Goal: Task Accomplishment & Management: Complete application form

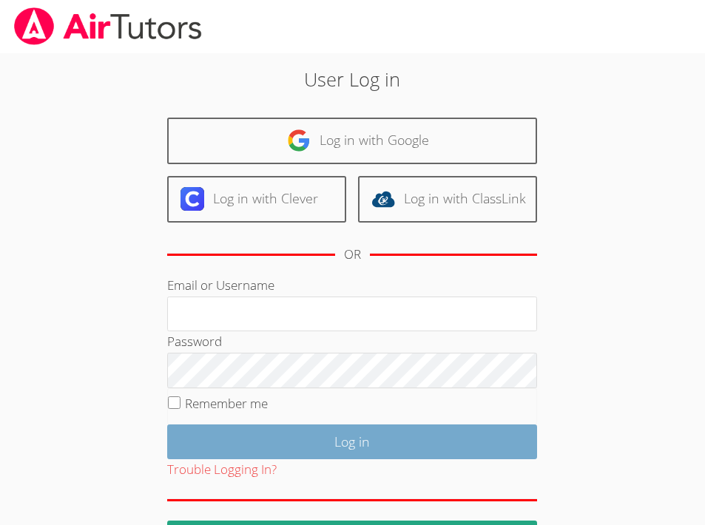
type input "kirsten.r.marino@gmail.com"
click at [356, 444] on input "Log in" at bounding box center [352, 441] width 370 height 35
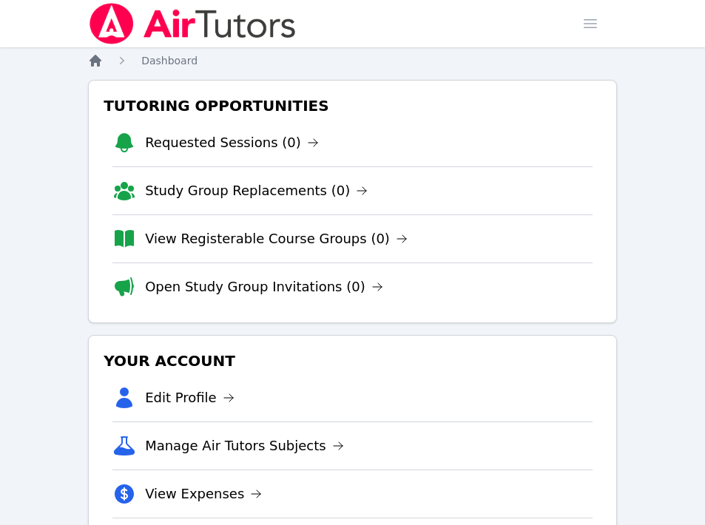
click at [95, 59] on icon "Breadcrumb" at bounding box center [95, 61] width 12 height 12
click at [95, 61] on icon "Breadcrumb" at bounding box center [95, 61] width 12 height 12
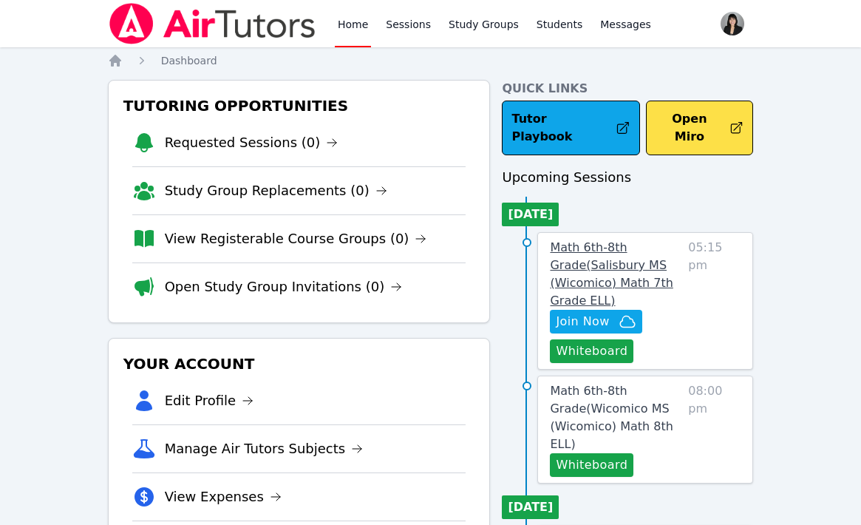
click at [601, 239] on link "Math 6th-8th Grade ( [GEOGRAPHIC_DATA] (Wicomico) Math 7th Grade ELL )" at bounding box center [616, 274] width 132 height 71
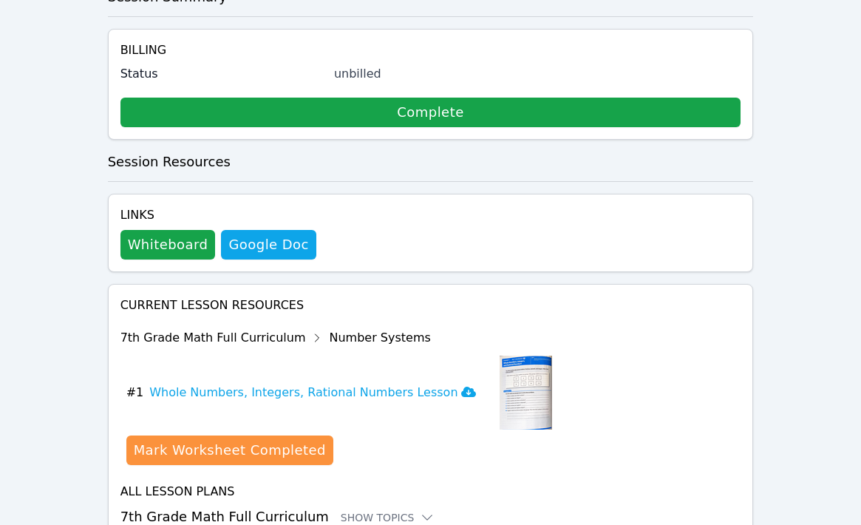
scroll to position [612, 0]
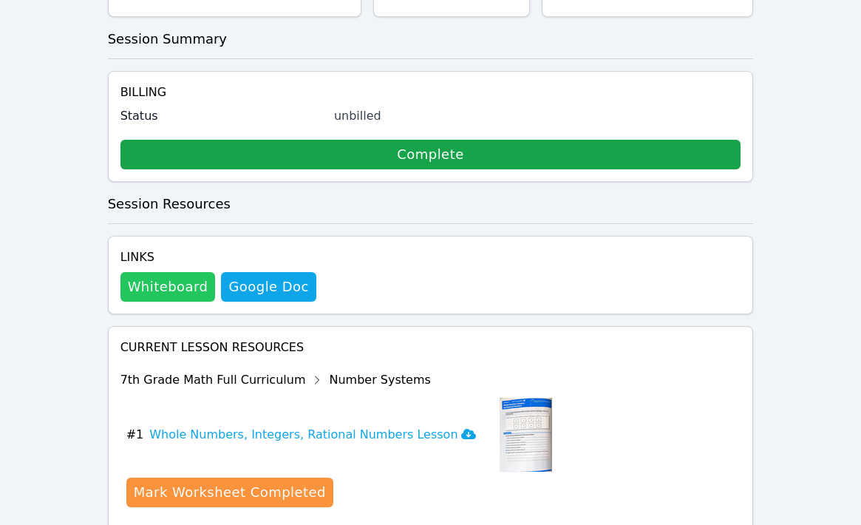
click at [169, 272] on button "Whiteboard" at bounding box center [168, 287] width 95 height 30
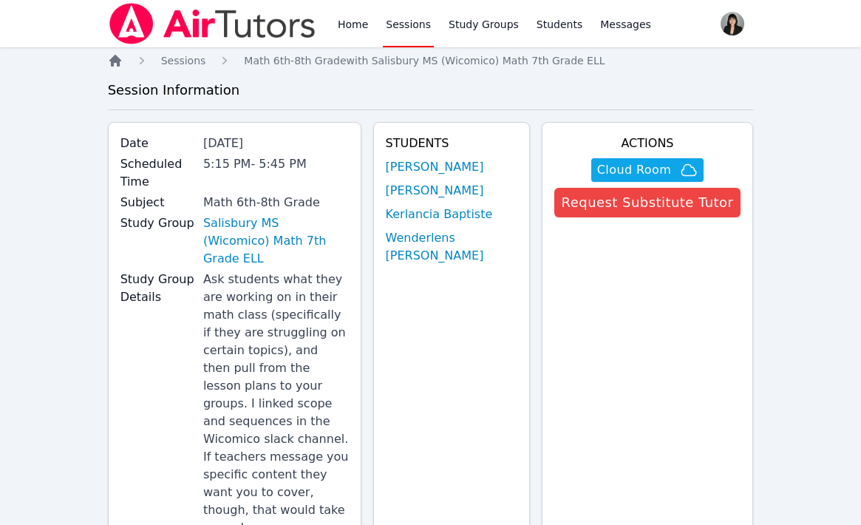
click at [113, 64] on icon "Breadcrumb" at bounding box center [115, 61] width 12 height 12
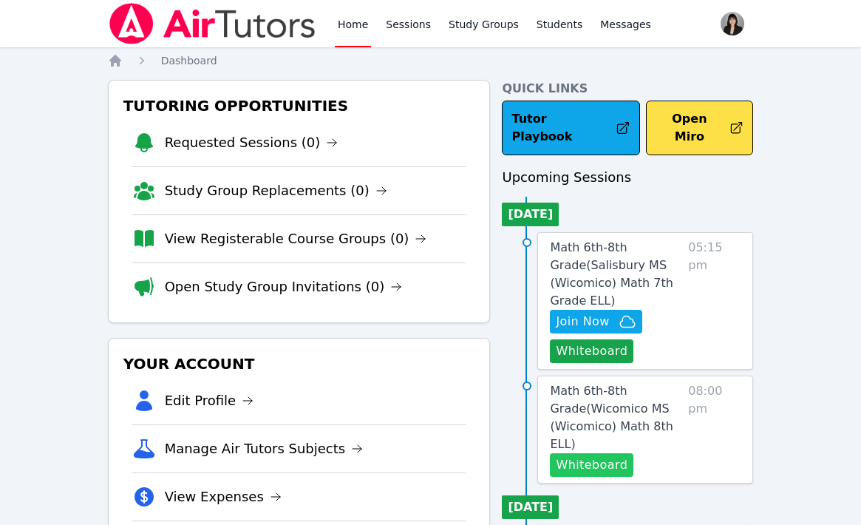
click at [582, 453] on button "Whiteboard" at bounding box center [592, 465] width 84 height 24
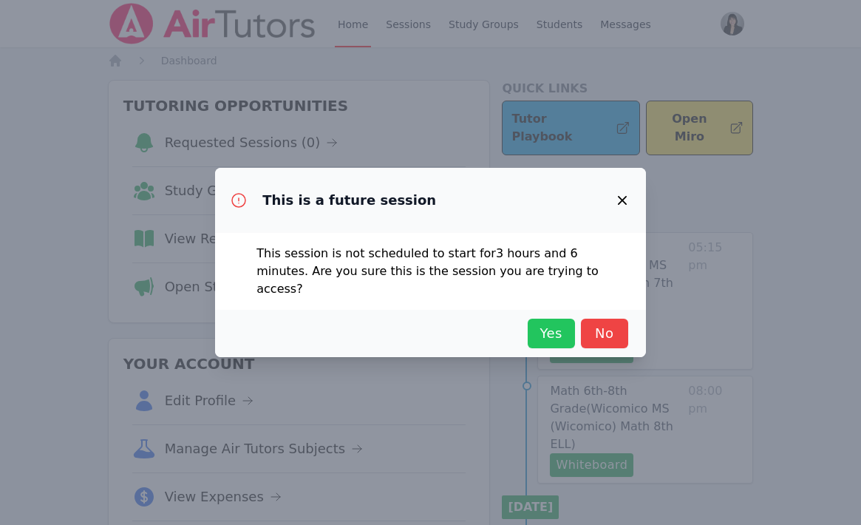
click at [543, 329] on span "Yes" at bounding box center [551, 333] width 33 height 21
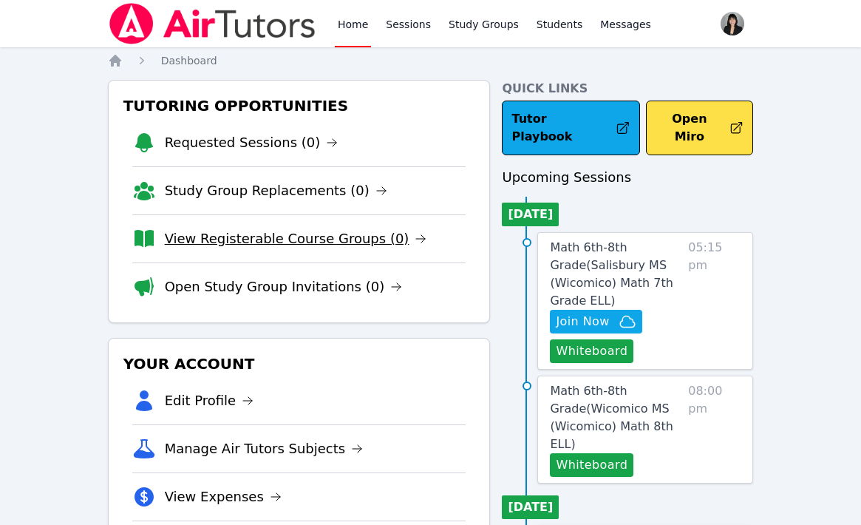
click at [297, 238] on link "View Registerable Course Groups (0)" at bounding box center [296, 238] width 262 height 21
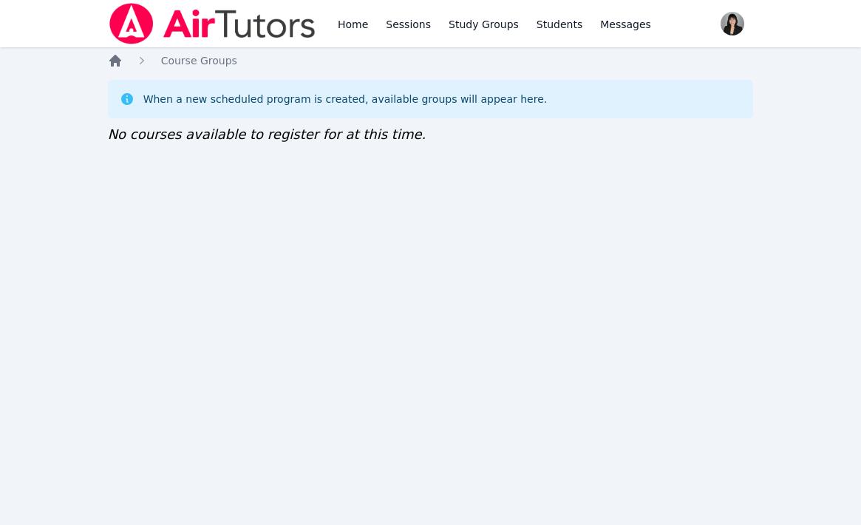
click at [115, 57] on icon "Breadcrumb" at bounding box center [115, 61] width 12 height 12
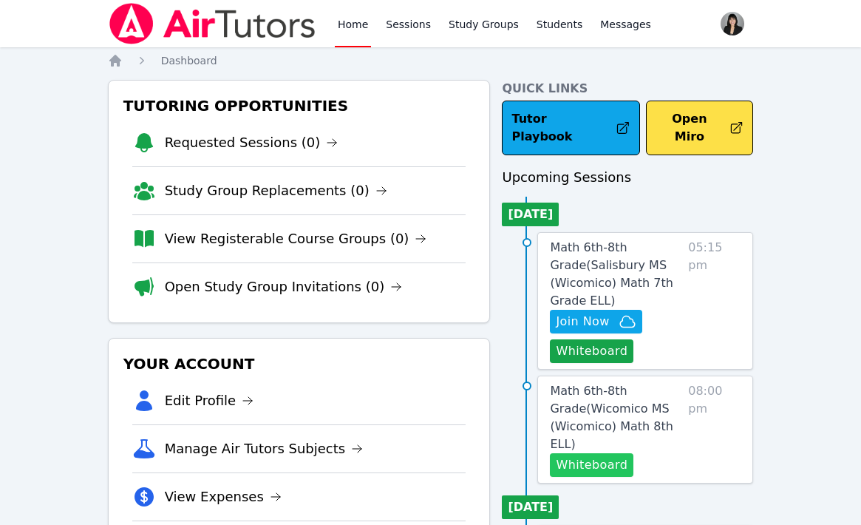
click at [597, 453] on button "Whiteboard" at bounding box center [592, 465] width 84 height 24
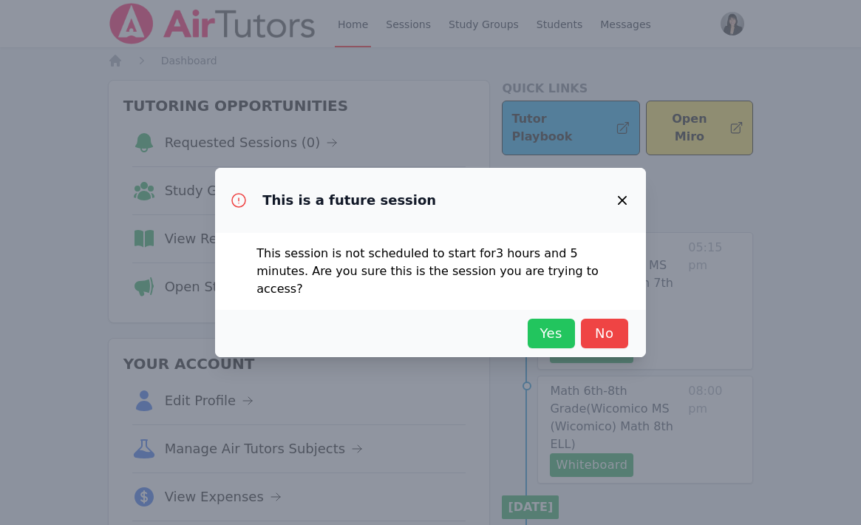
click at [557, 319] on button "Yes" at bounding box center [551, 334] width 47 height 30
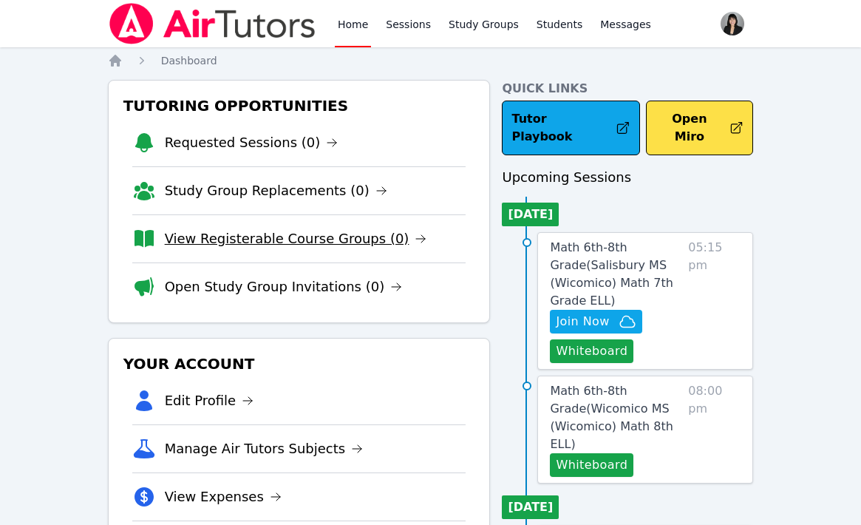
click at [312, 241] on link "View Registerable Course Groups (0)" at bounding box center [296, 238] width 262 height 21
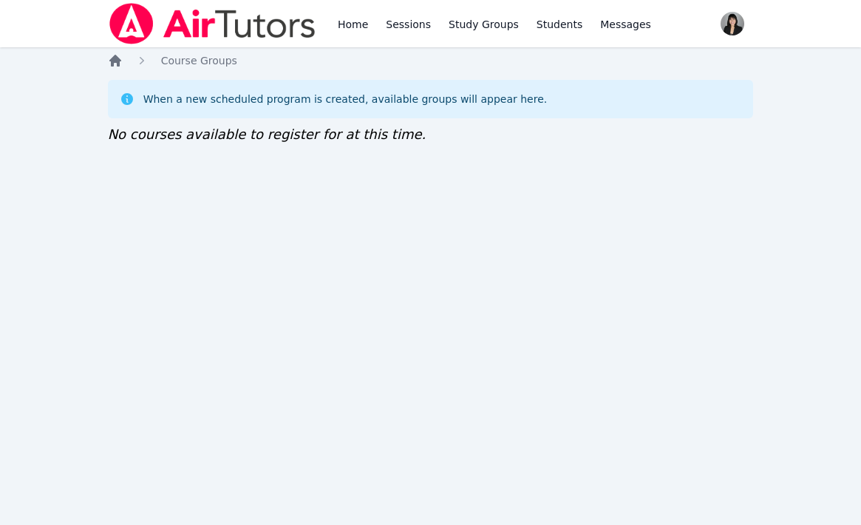
click at [118, 63] on icon "Breadcrumb" at bounding box center [115, 61] width 12 height 12
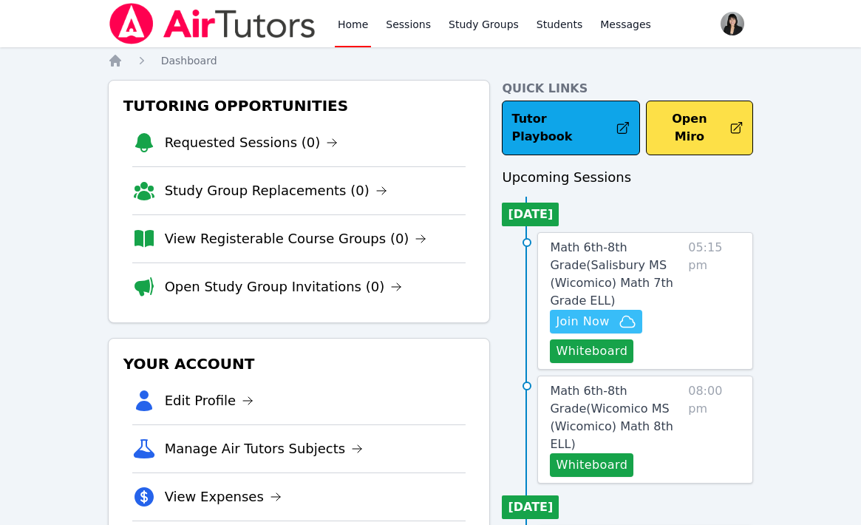
click at [603, 313] on span "Join Now" at bounding box center [582, 322] width 53 height 18
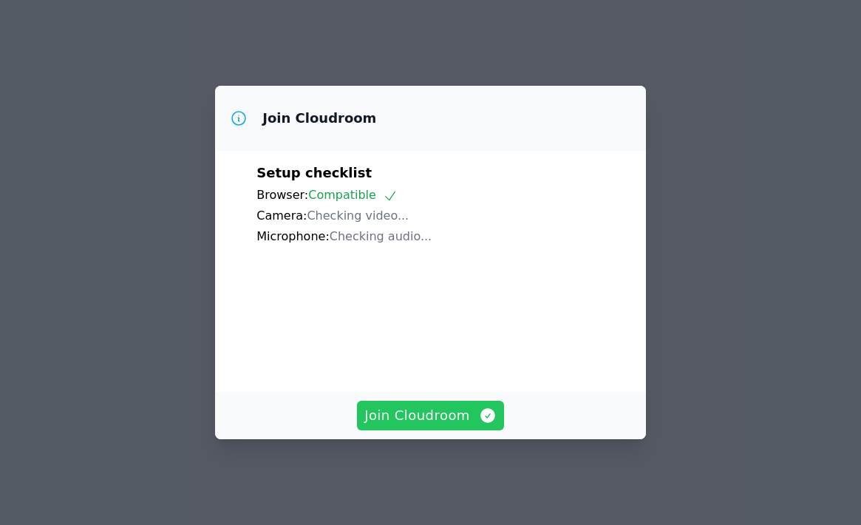
click at [421, 424] on span "Join Cloudroom" at bounding box center [431, 415] width 132 height 21
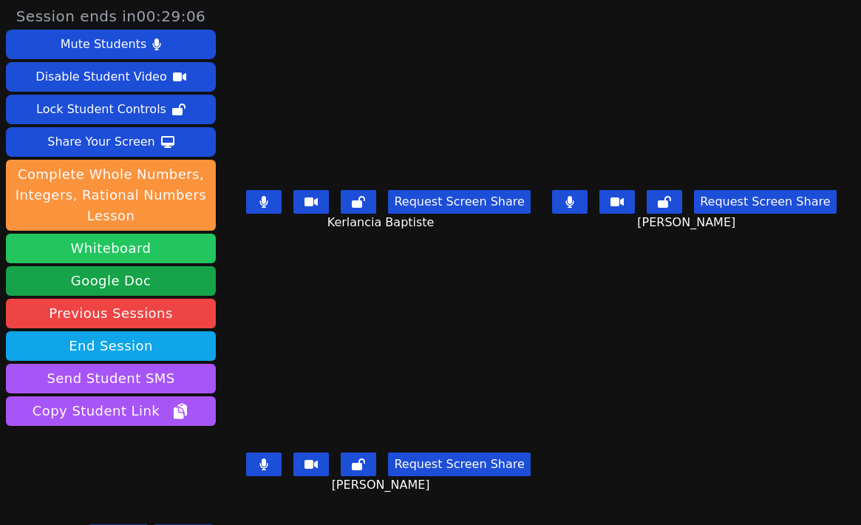
click at [140, 254] on button "Whiteboard" at bounding box center [111, 249] width 210 height 30
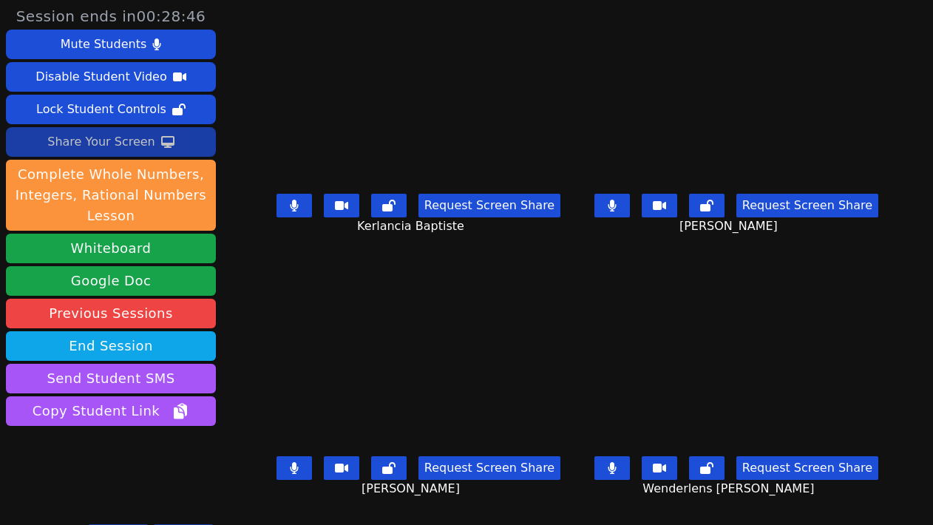
click at [114, 146] on div "Share Your Screen" at bounding box center [101, 142] width 108 height 24
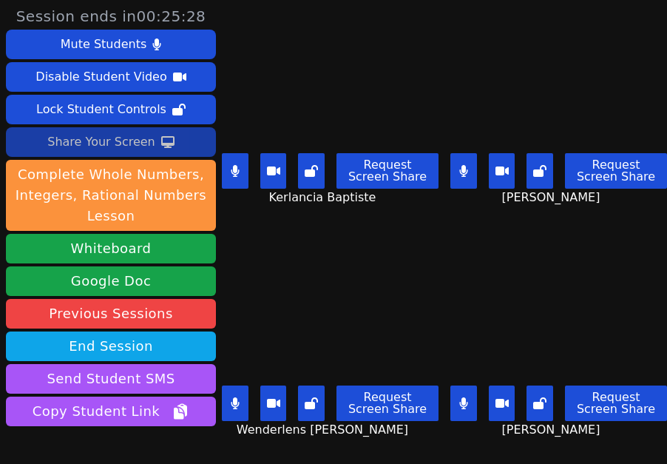
click at [126, 146] on div "Share Your Screen" at bounding box center [101, 142] width 108 height 24
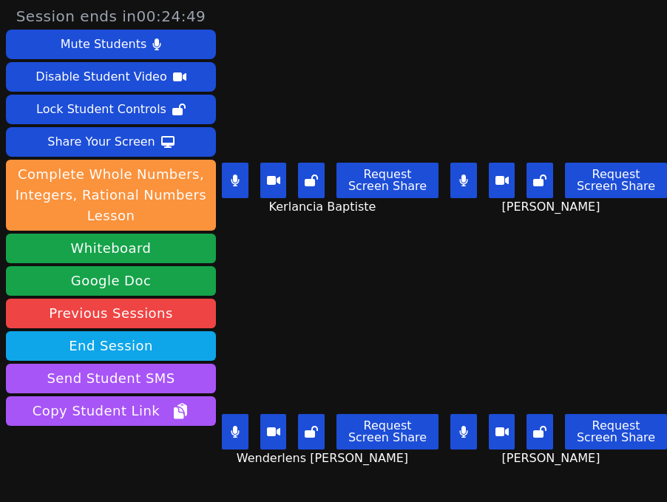
click at [464, 183] on icon at bounding box center [463, 180] width 9 height 12
click at [244, 423] on button at bounding box center [235, 431] width 27 height 35
click at [457, 432] on button at bounding box center [463, 431] width 27 height 35
click at [240, 181] on button at bounding box center [235, 180] width 27 height 35
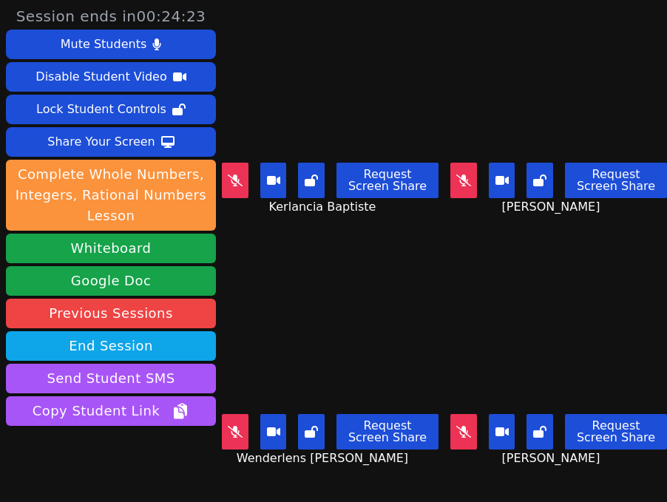
click at [467, 177] on icon at bounding box center [463, 180] width 15 height 12
click at [459, 441] on button at bounding box center [463, 431] width 27 height 35
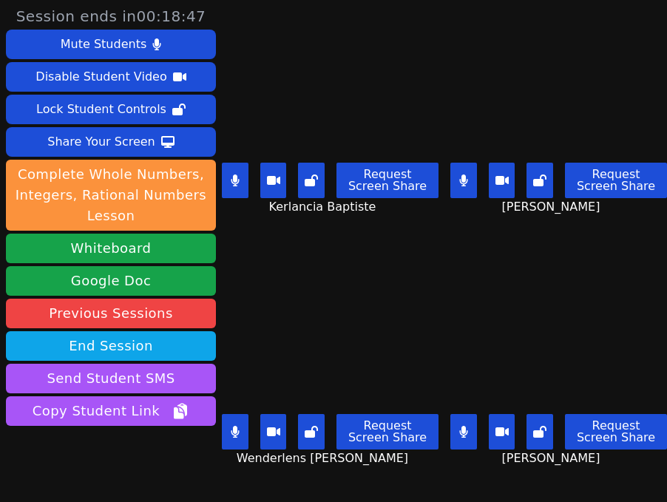
click at [238, 178] on icon at bounding box center [235, 180] width 9 height 12
click at [472, 180] on button at bounding box center [463, 180] width 27 height 35
click at [463, 435] on icon at bounding box center [463, 432] width 8 height 12
click at [229, 167] on button at bounding box center [235, 180] width 27 height 35
click at [466, 186] on icon at bounding box center [463, 180] width 9 height 12
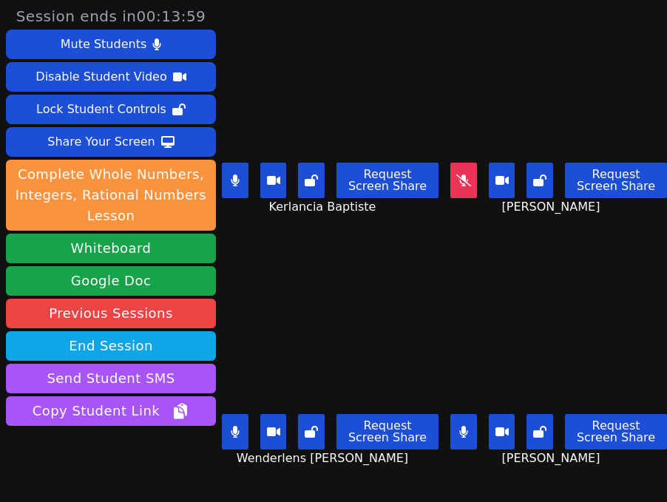
click at [240, 179] on button at bounding box center [235, 180] width 27 height 35
click at [233, 447] on button at bounding box center [235, 431] width 27 height 35
click at [469, 180] on button at bounding box center [463, 180] width 27 height 35
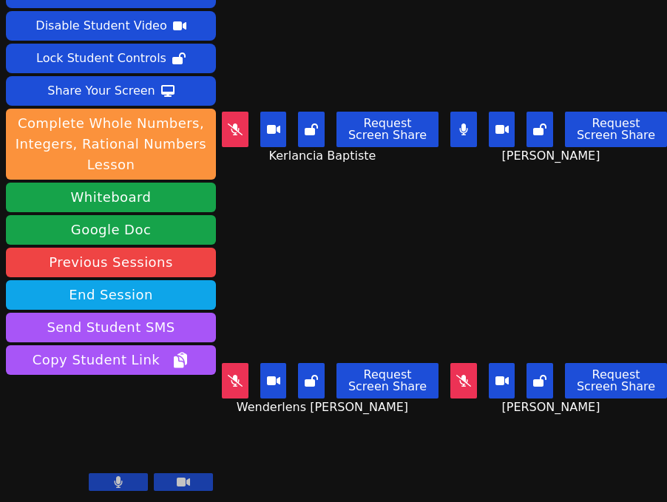
click at [243, 133] on button at bounding box center [235, 129] width 27 height 35
click at [233, 385] on icon at bounding box center [235, 381] width 15 height 12
click at [462, 379] on icon at bounding box center [463, 381] width 15 height 12
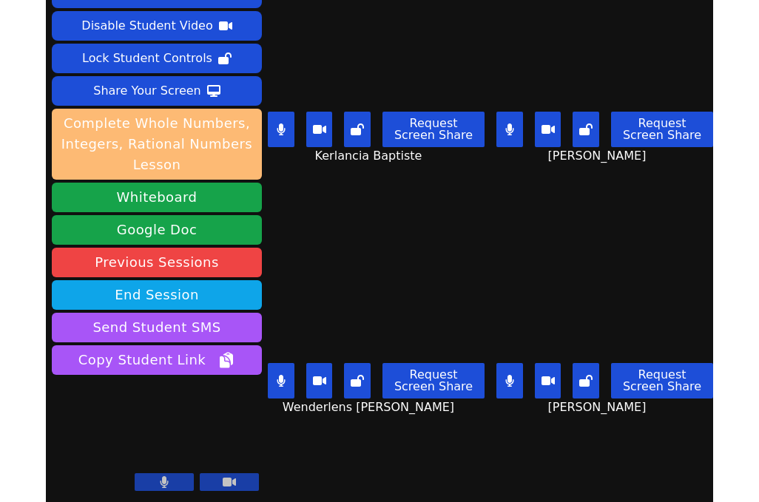
scroll to position [0, 0]
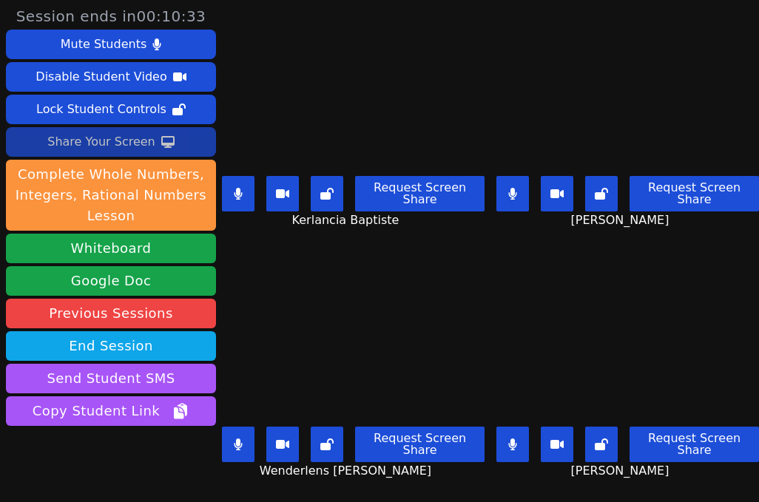
click at [119, 138] on div "Share Your Screen" at bounding box center [101, 142] width 108 height 24
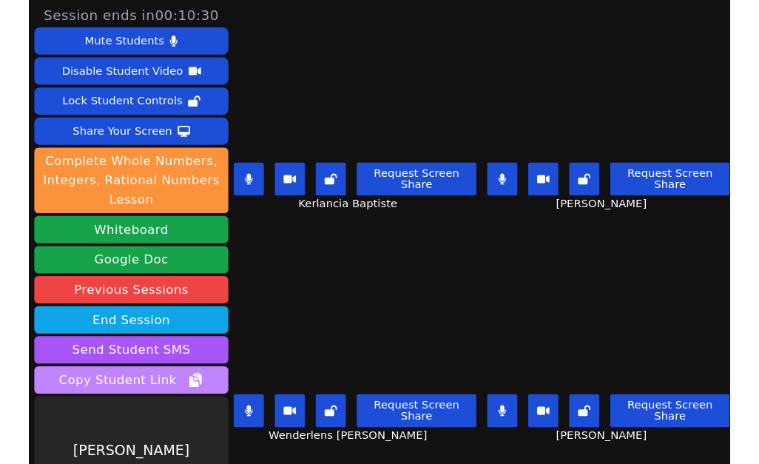
scroll to position [51, 0]
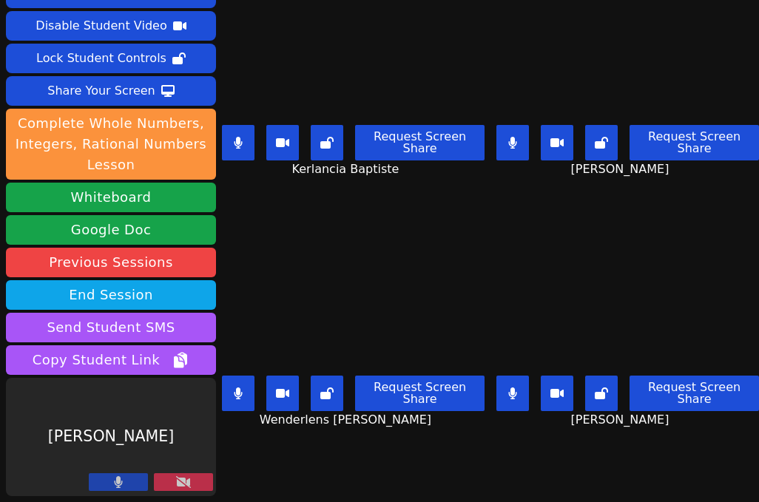
click at [177, 482] on icon at bounding box center [183, 482] width 15 height 12
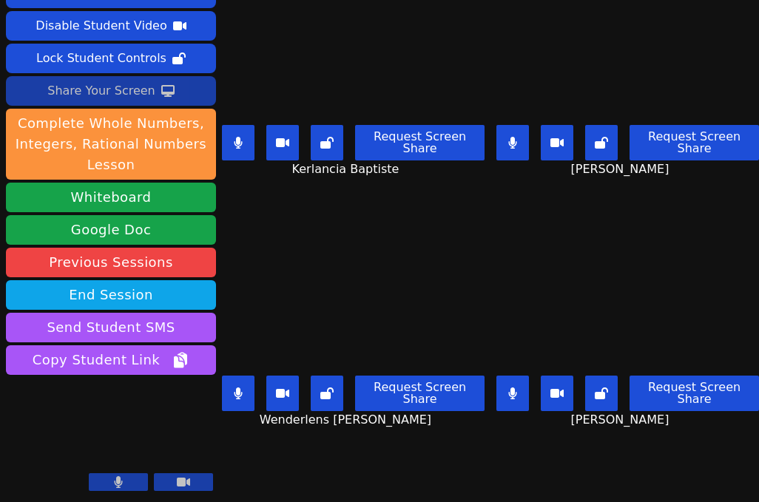
click at [161, 90] on icon at bounding box center [167, 91] width 13 height 12
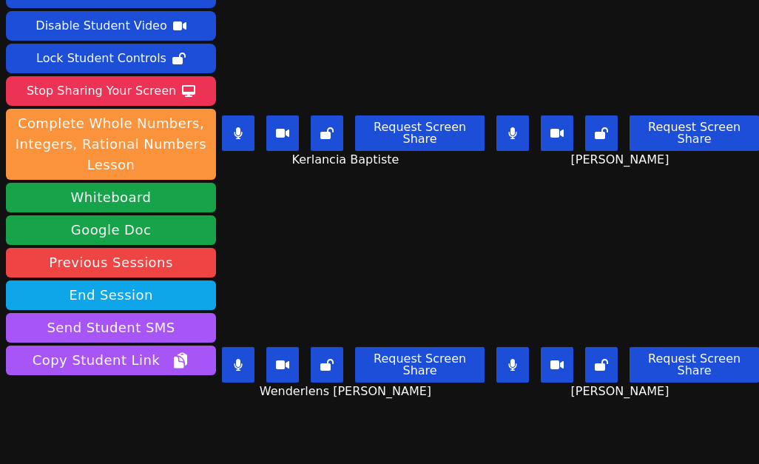
click at [240, 393] on div "Request Screen Share Wenderlens Demosthene" at bounding box center [353, 370] width 262 height 59
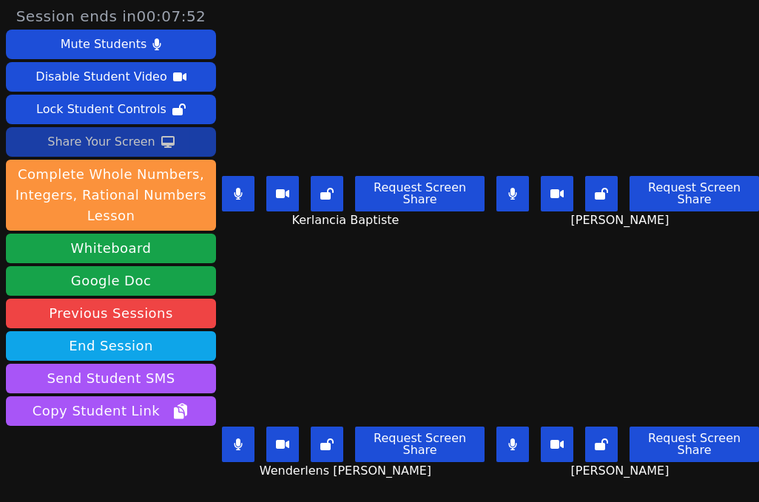
click at [112, 141] on div "Share Your Screen" at bounding box center [101, 142] width 108 height 24
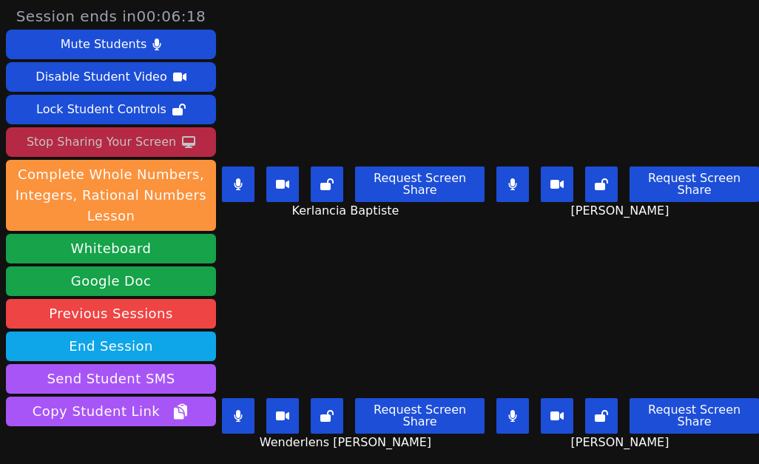
click at [123, 143] on div "Stop Sharing Your Screen" at bounding box center [101, 142] width 149 height 24
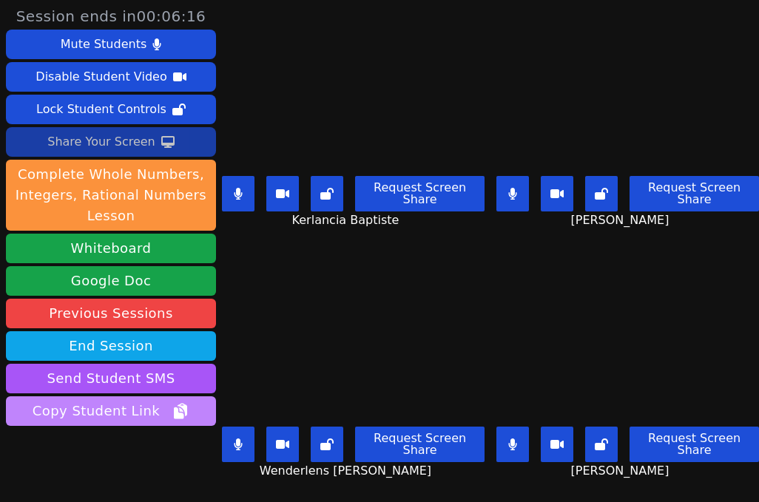
scroll to position [51, 0]
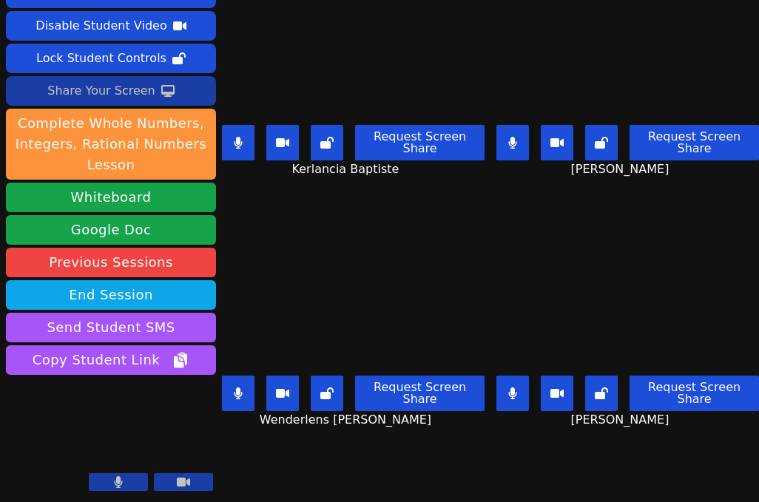
click at [108, 98] on div "Share Your Screen" at bounding box center [101, 91] width 108 height 24
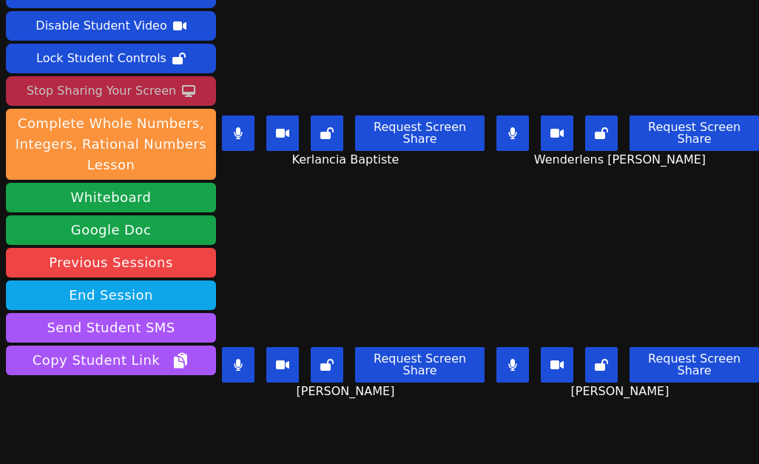
click at [125, 83] on div "Stop Sharing Your Screen" at bounding box center [101, 91] width 149 height 24
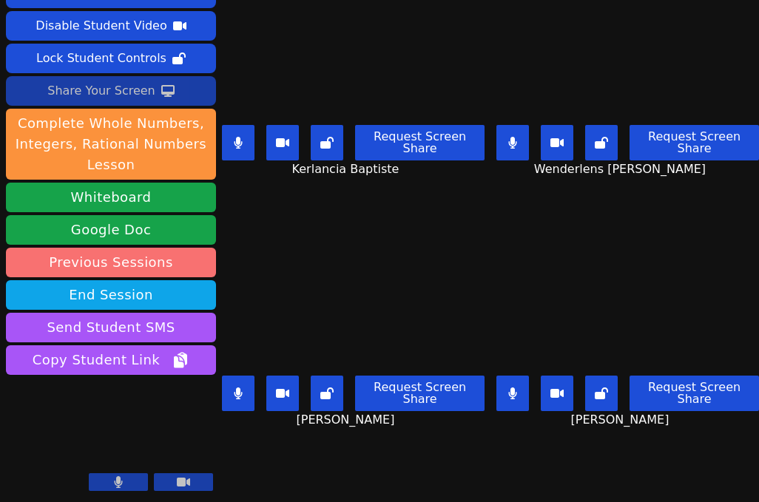
scroll to position [0, 0]
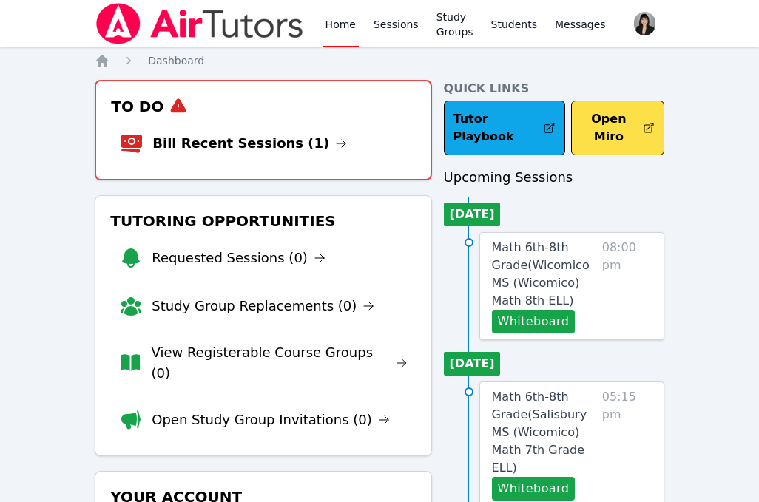
click at [198, 141] on link "Bill Recent Sessions (1)" at bounding box center [249, 143] width 194 height 21
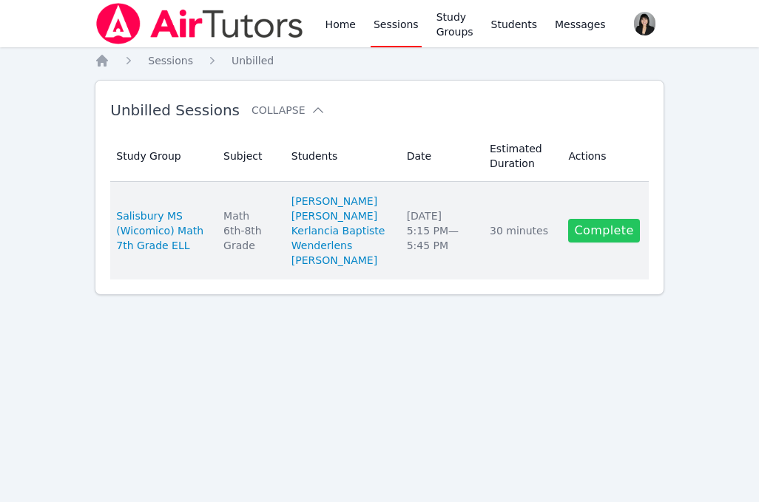
click at [603, 243] on link "Complete" at bounding box center [603, 231] width 71 height 24
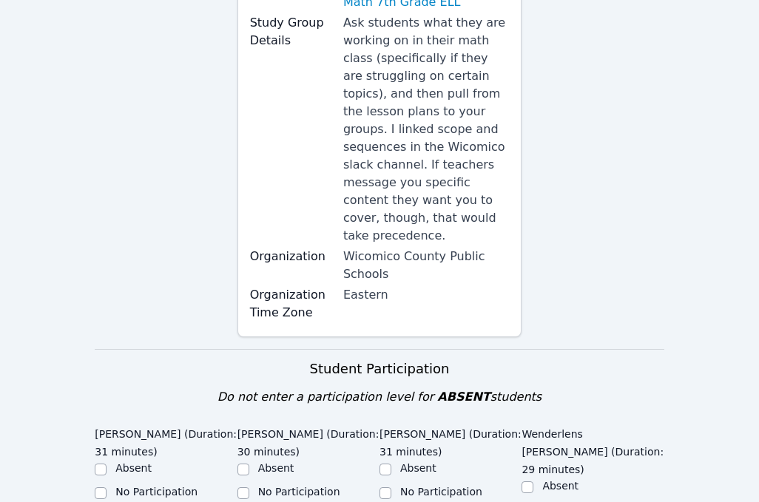
scroll to position [401, 0]
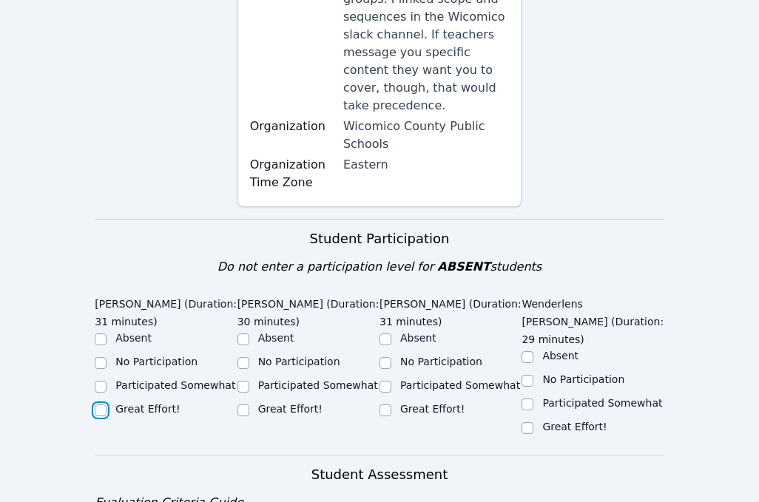
click at [103, 404] on input "Great Effort!" at bounding box center [101, 410] width 12 height 12
checkbox input "true"
click at [245, 404] on input "Great Effort!" at bounding box center [243, 410] width 12 height 12
checkbox input "true"
click at [103, 381] on input "Participated Somewhat" at bounding box center [101, 387] width 12 height 12
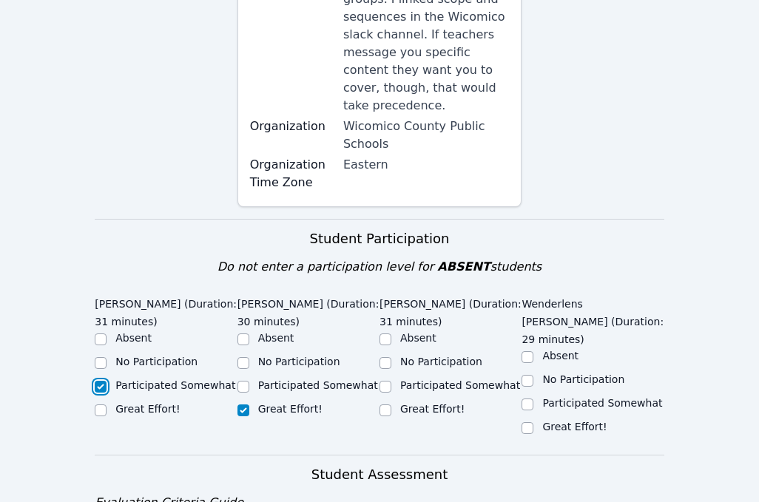
checkbox input "true"
checkbox input "false"
click at [240, 381] on input "Participated Somewhat" at bounding box center [243, 387] width 12 height 12
checkbox input "true"
checkbox input "false"
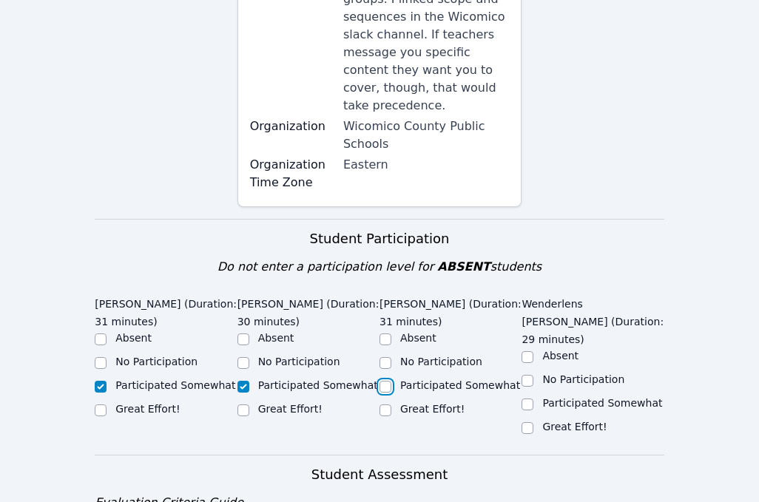
click at [384, 381] on input "Participated Somewhat" at bounding box center [385, 387] width 12 height 12
checkbox input "true"
click at [529, 399] on input "Participated Somewhat" at bounding box center [527, 405] width 12 height 12
checkbox input "true"
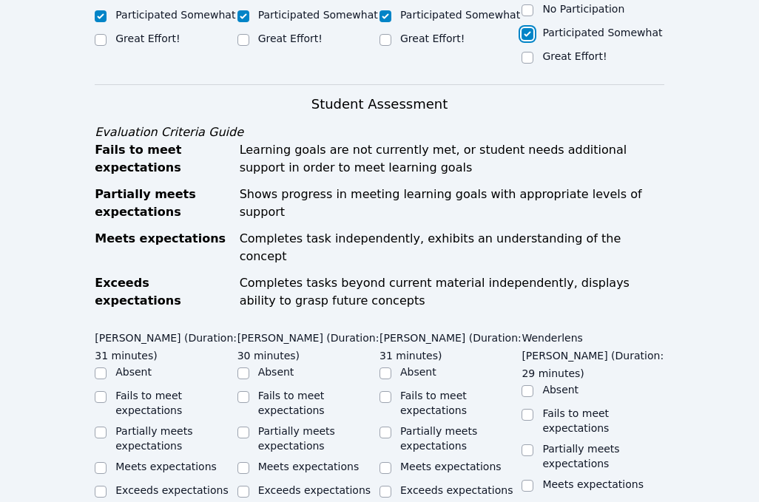
scroll to position [777, 0]
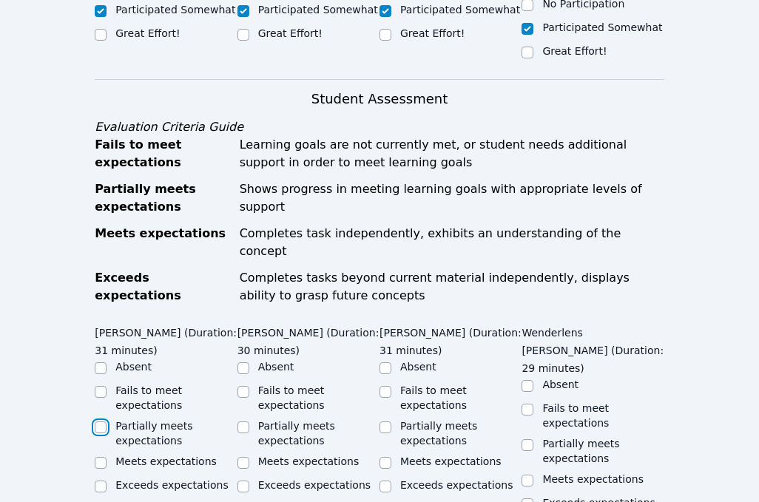
click at [102, 421] on input "Partially meets expectations" at bounding box center [101, 427] width 12 height 12
checkbox input "true"
click at [243, 421] on input "Partially meets expectations" at bounding box center [243, 427] width 12 height 12
checkbox input "true"
click at [387, 421] on input "Partially meets expectations" at bounding box center [385, 427] width 12 height 12
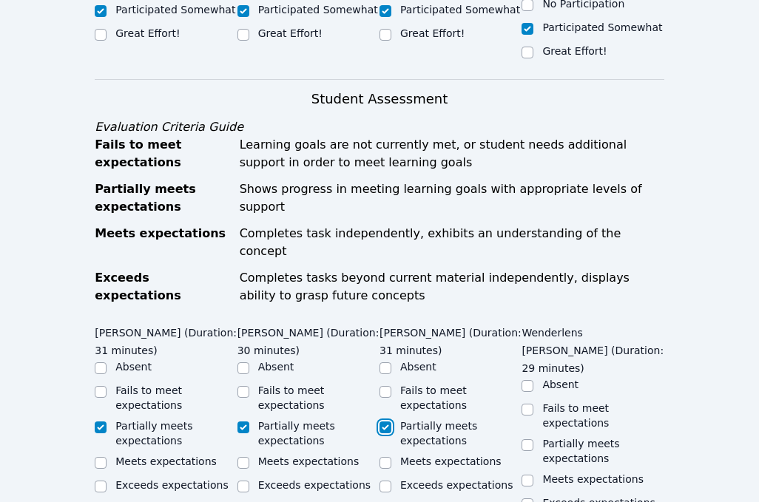
checkbox input "true"
click at [530, 439] on input "Partially meets expectations" at bounding box center [527, 445] width 12 height 12
checkbox input "true"
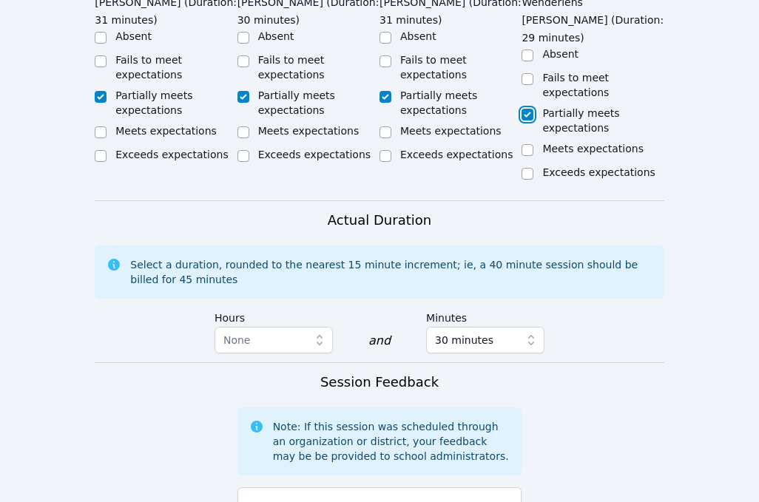
scroll to position [1110, 0]
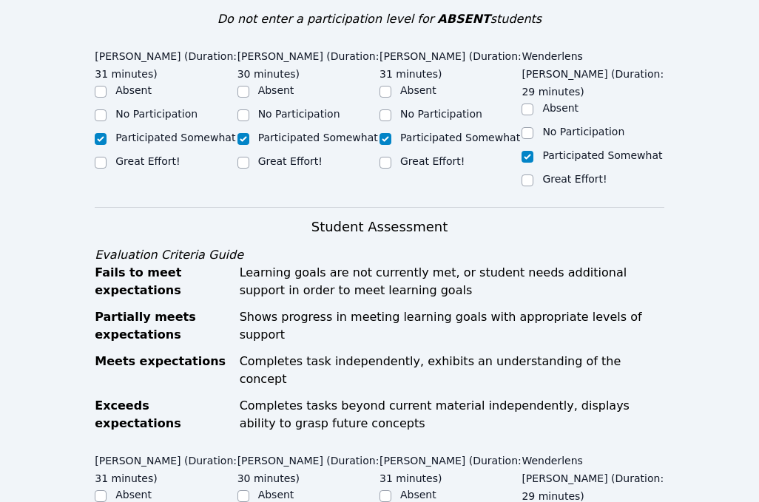
scroll to position [567, 0]
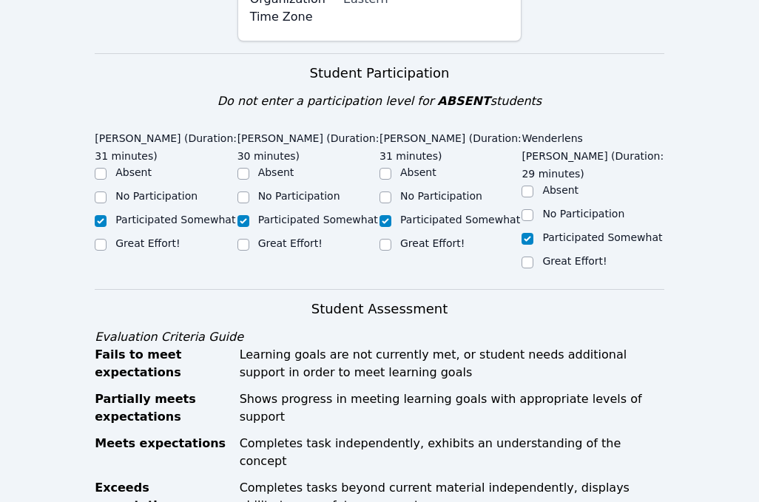
type textarea "When I tried to close the classroom, it timed out. Each of the students"
click at [102, 239] on input "Great Effort!" at bounding box center [101, 245] width 12 height 12
checkbox input "true"
checkbox input "false"
click at [387, 239] on input "Great Effort!" at bounding box center [385, 245] width 12 height 12
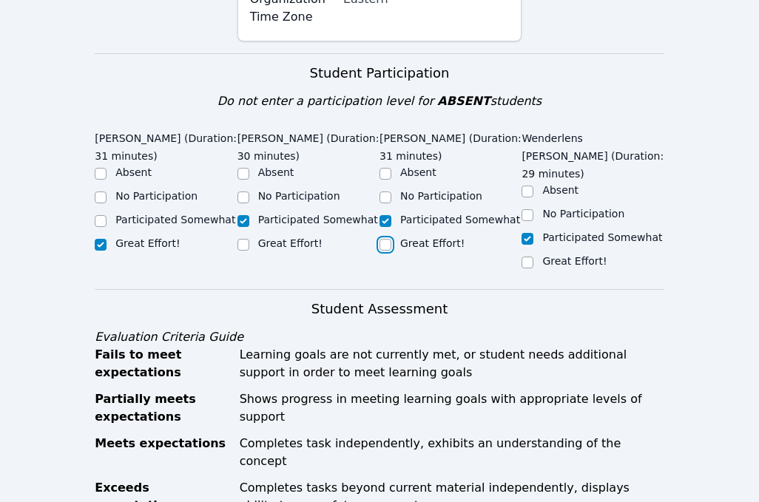
checkbox input "true"
checkbox input "false"
click at [526, 257] on input "Great Effort!" at bounding box center [527, 263] width 12 height 12
checkbox input "true"
checkbox input "false"
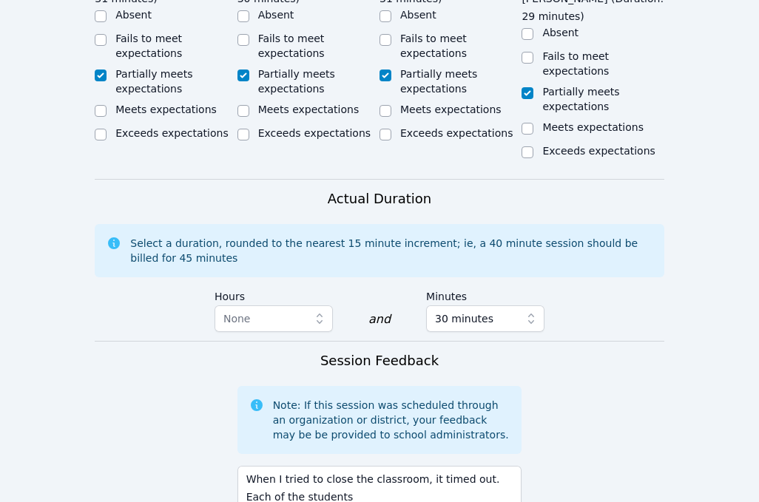
scroll to position [1182, 0]
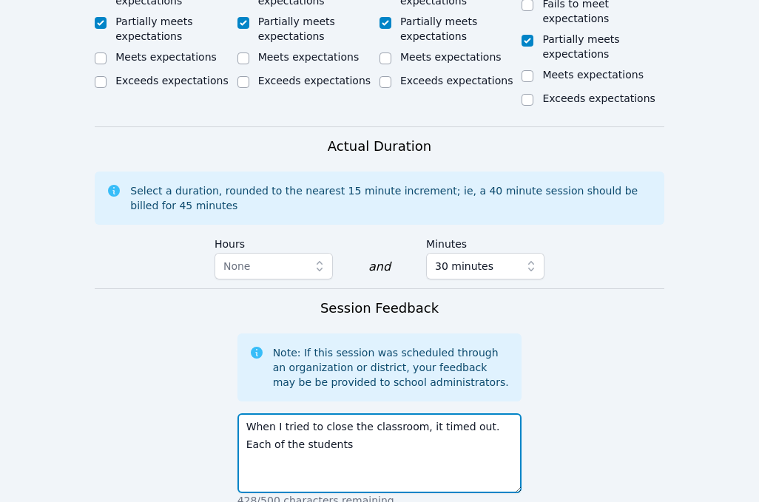
click at [379, 413] on textarea "When I tried to close the classroom, it timed out. Each of the students" at bounding box center [379, 453] width 285 height 80
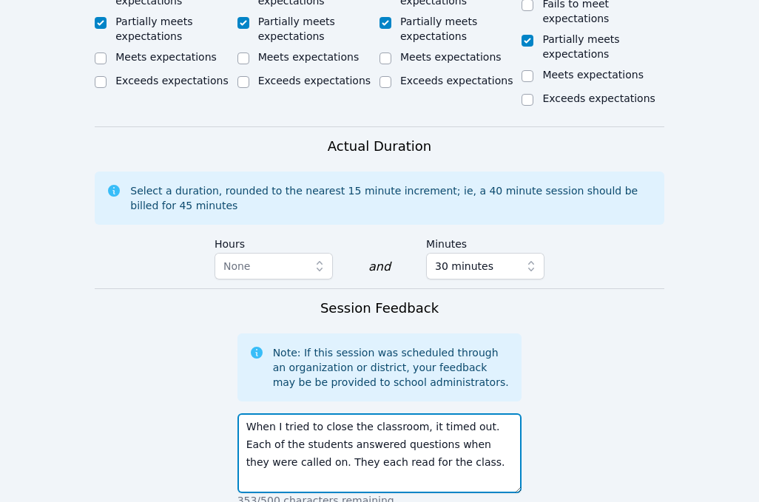
drag, startPoint x: 371, startPoint y: 393, endPoint x: 459, endPoint y: 392, distance: 88.0
click at [459, 413] on textarea "When I tried to close the classroom, it timed out. Each of the students answere…" at bounding box center [379, 453] width 285 height 80
drag, startPoint x: 372, startPoint y: 392, endPoint x: 468, endPoint y: 392, distance: 96.1
click at [468, 413] on textarea "When I tried to close the classroom, it timed out. Each of the students answere…" at bounding box center [379, 453] width 285 height 80
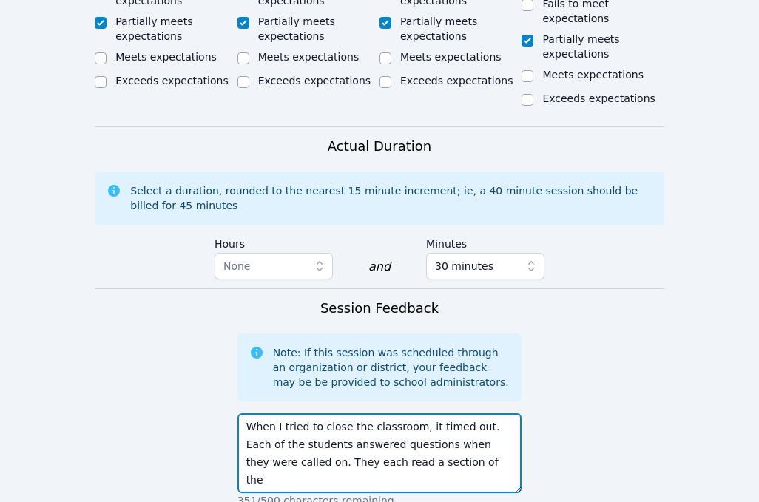
drag, startPoint x: 468, startPoint y: 392, endPoint x: 420, endPoint y: 375, distance: 51.0
click at [420, 413] on textarea "When I tried to close the classroom, it timed out. Each of the students answere…" at bounding box center [379, 453] width 285 height 80
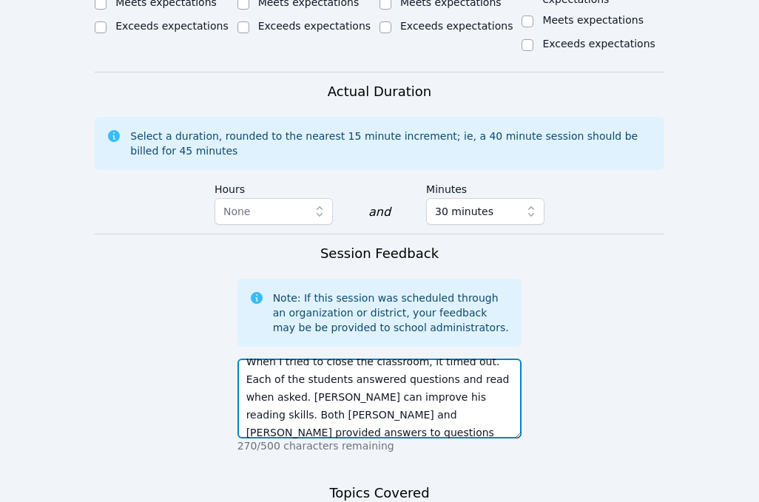
scroll to position [1270, 0]
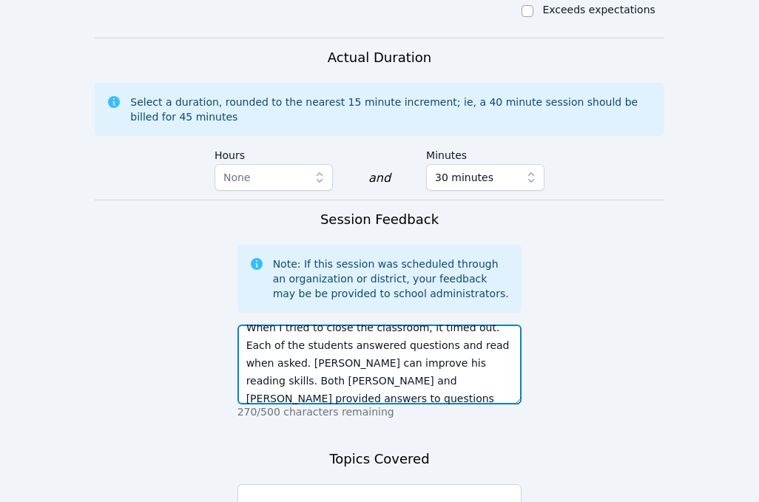
type textarea "When I tried to close the classroom, it timed out. Each of the students answere…"
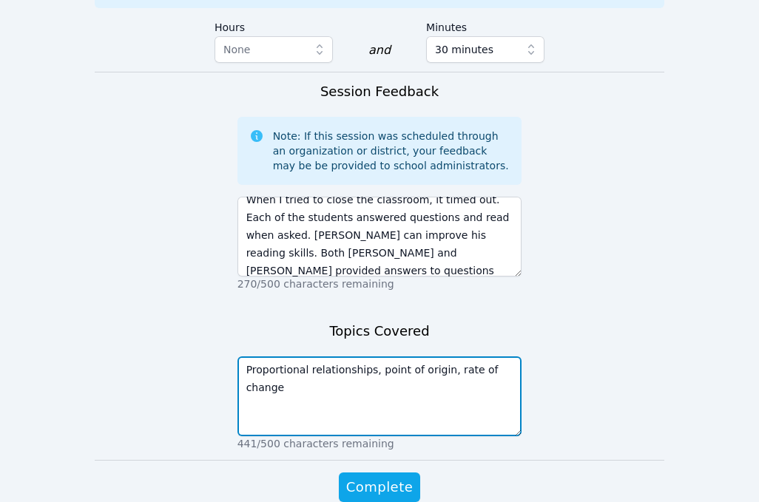
click at [448, 356] on textarea "Proportional relationships, point of origin, rate of change" at bounding box center [379, 396] width 285 height 80
click at [300, 356] on textarea "Proportional relationships, point of origin, rate of change" at bounding box center [379, 396] width 285 height 80
click at [345, 356] on textarea "Proportional relationships, point of origin, rate of change, and unit rate." at bounding box center [379, 396] width 285 height 80
type textarea "Proportional relationships, point of origin, rate of change, and unit rate."
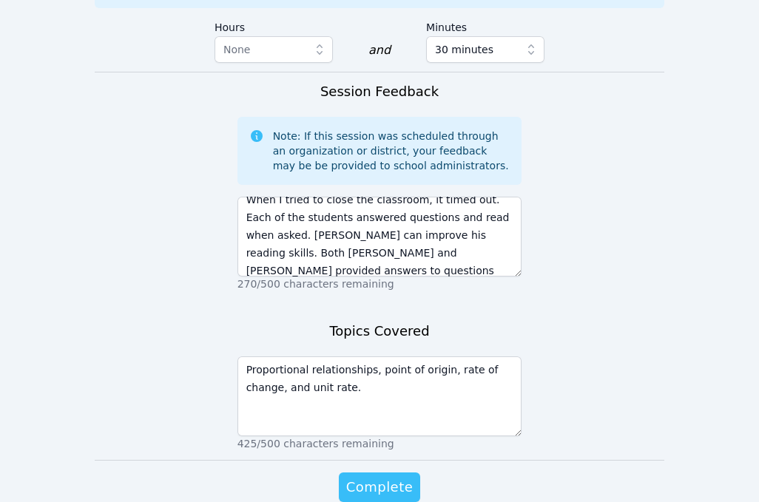
click at [398, 477] on span "Complete" at bounding box center [379, 487] width 67 height 21
